Goal: Check status: Check status

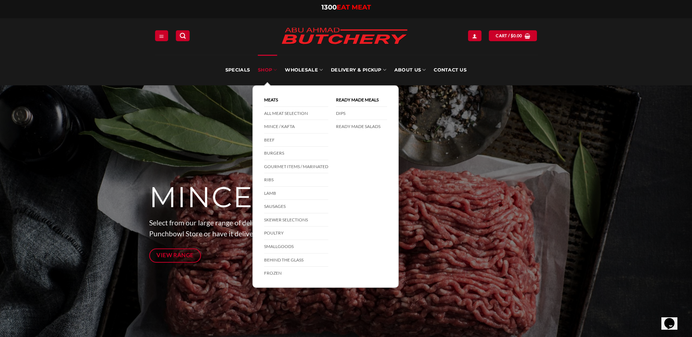
click at [259, 67] on link "SHOP" at bounding box center [267, 70] width 19 height 31
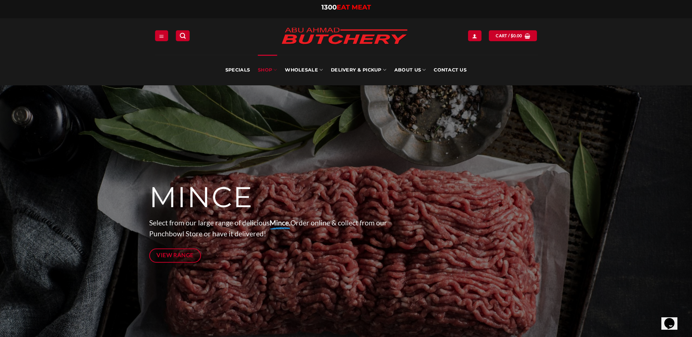
click at [269, 68] on link "SHOP" at bounding box center [267, 70] width 19 height 31
click at [473, 34] on link "Login" at bounding box center [474, 35] width 13 height 11
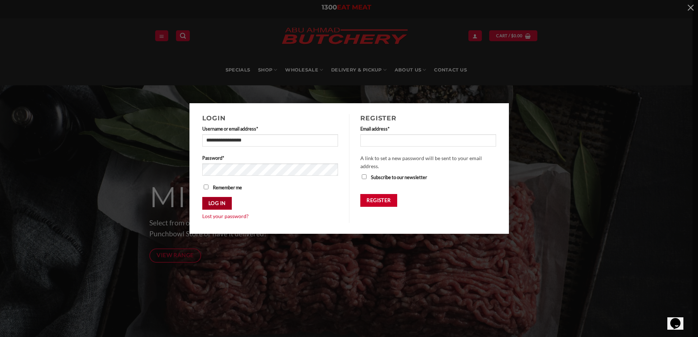
click at [219, 203] on button "Log in" at bounding box center [217, 203] width 30 height 13
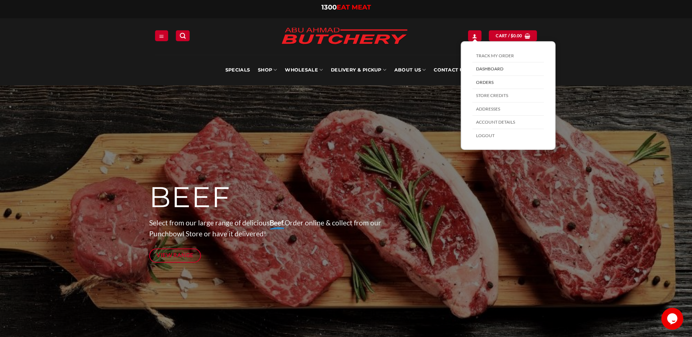
click at [478, 79] on link "Orders" at bounding box center [509, 83] width 72 height 14
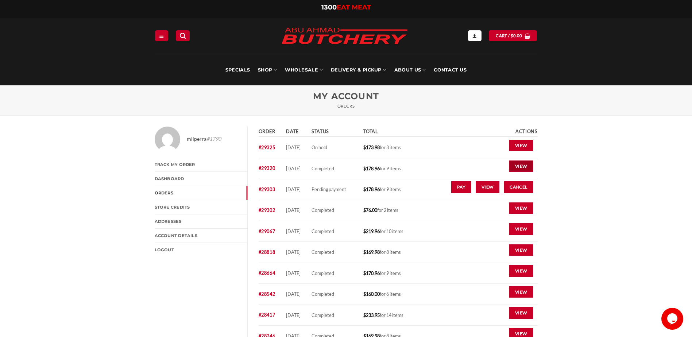
click at [523, 163] on link "View" at bounding box center [521, 167] width 24 height 12
drag, startPoint x: 512, startPoint y: 144, endPoint x: 450, endPoint y: 208, distance: 89.3
click at [512, 144] on link "View" at bounding box center [521, 146] width 24 height 12
